Goal: Task Accomplishment & Management: Manage account settings

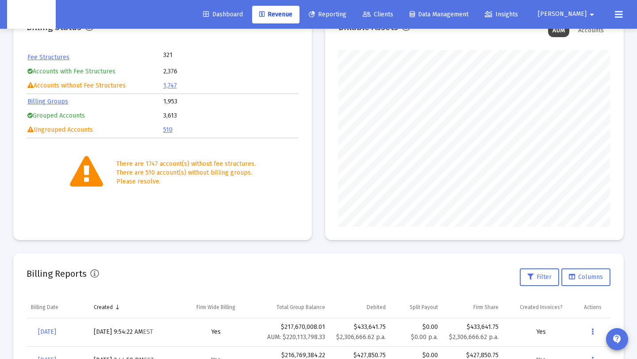
scroll to position [177, 272]
